Goal: Task Accomplishment & Management: Manage account settings

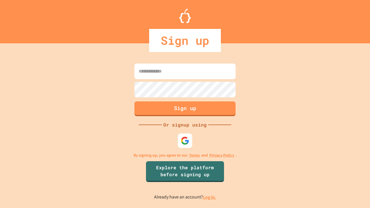
click at [210, 197] on link "Log in." at bounding box center [209, 197] width 13 height 6
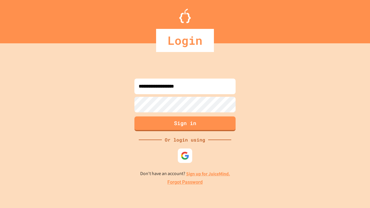
type input "**********"
